Goal: Find contact information: Find contact information

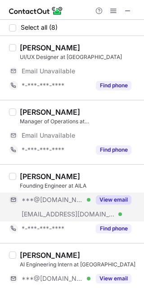
click at [57, 197] on span "***@[DOMAIN_NAME]" at bounding box center [53, 200] width 62 height 8
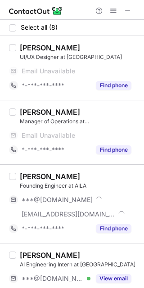
click at [37, 176] on div "[PERSON_NAME]" at bounding box center [50, 176] width 60 height 9
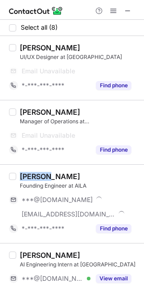
click at [37, 176] on div "Theodor Chichirita" at bounding box center [50, 176] width 60 height 9
copy div "Theodor"
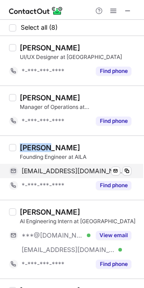
click at [50, 176] on div "theodorchichirita@gmail.com Verified Send email Copy" at bounding box center [70, 171] width 122 height 14
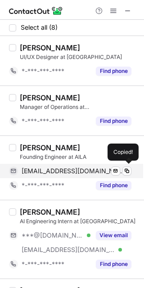
click at [50, 176] on div "theodorchichirita@gmail.com Verified Send email Copied!" at bounding box center [70, 171] width 122 height 14
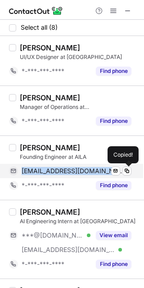
click at [50, 176] on div "theodorchichirita@gmail.com Verified Send email Copied!" at bounding box center [70, 171] width 122 height 14
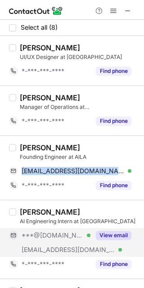
click at [90, 241] on div "***@gmail.com Verified" at bounding box center [49, 235] width 81 height 14
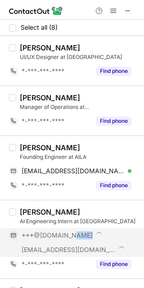
click at [89, 241] on div "***@[DOMAIN_NAME]" at bounding box center [70, 235] width 122 height 14
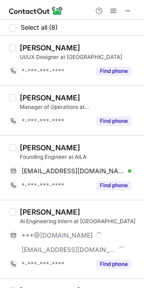
click at [37, 214] on div "Mohammad Karim Alzoubi" at bounding box center [50, 211] width 60 height 9
copy div "Mohammad"
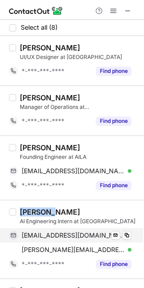
click at [95, 234] on span "mohammadkarimx@gmail.com" at bounding box center [73, 235] width 103 height 8
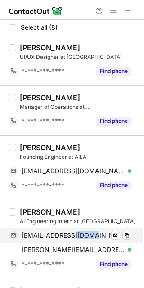
click at [95, 234] on span "mohammadkarimx@gmail.com" at bounding box center [73, 235] width 103 height 8
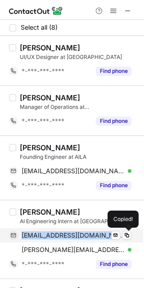
click at [95, 234] on span "mohammadkarimx@gmail.com" at bounding box center [73, 235] width 103 height 8
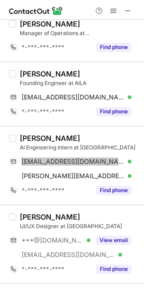
scroll to position [125, 0]
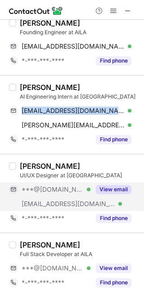
click at [60, 207] on div "***@pharco.org Verified" at bounding box center [49, 204] width 81 height 14
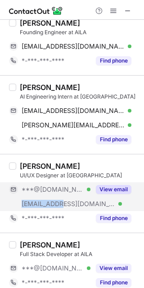
click at [60, 207] on div "***@pharco.org Verified" at bounding box center [49, 204] width 81 height 14
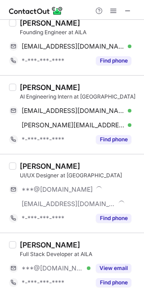
click at [29, 165] on div "Fadya Semsem" at bounding box center [50, 166] width 60 height 9
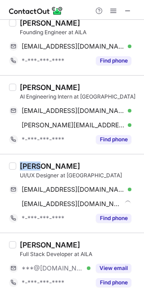
click at [29, 165] on div "Fadya Semsem" at bounding box center [50, 166] width 60 height 9
copy div "Fadya"
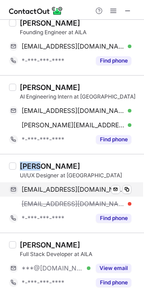
click at [62, 189] on span "fofosmsm74@gmail.com" at bounding box center [73, 189] width 103 height 8
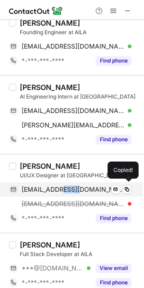
click at [62, 189] on span "fofosmsm74@gmail.com" at bounding box center [73, 189] width 103 height 8
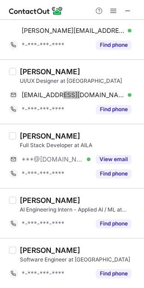
scroll to position [0, 0]
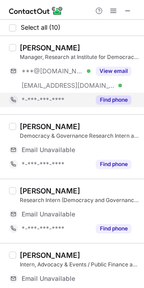
click at [106, 102] on button "Find phone" at bounding box center [114, 99] width 36 height 9
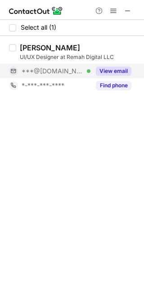
click at [51, 74] on span "***@[DOMAIN_NAME]" at bounding box center [53, 71] width 62 height 8
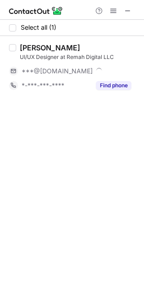
click at [31, 49] on div "Abdelrahman Safwat" at bounding box center [50, 47] width 60 height 9
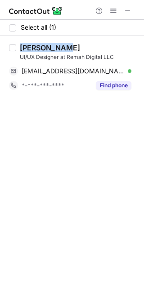
click at [31, 49] on div "Abdelrahman Safwat" at bounding box center [50, 47] width 60 height 9
copy div "Abdelrahman"
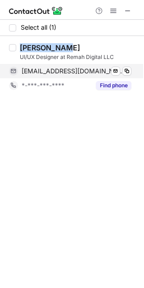
click at [82, 74] on span "abdosfwt66@gmail.com" at bounding box center [73, 71] width 103 height 8
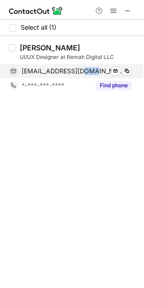
click at [82, 74] on span "abdosfwt66@gmail.com" at bounding box center [73, 71] width 103 height 8
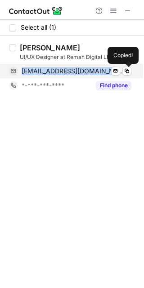
click at [82, 74] on span "abdosfwt66@gmail.com" at bounding box center [73, 71] width 103 height 8
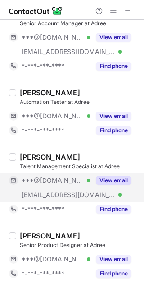
scroll to position [226, 0]
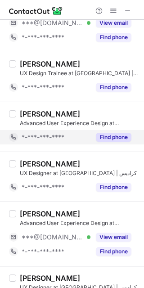
scroll to position [209, 0]
